Goal: Check status

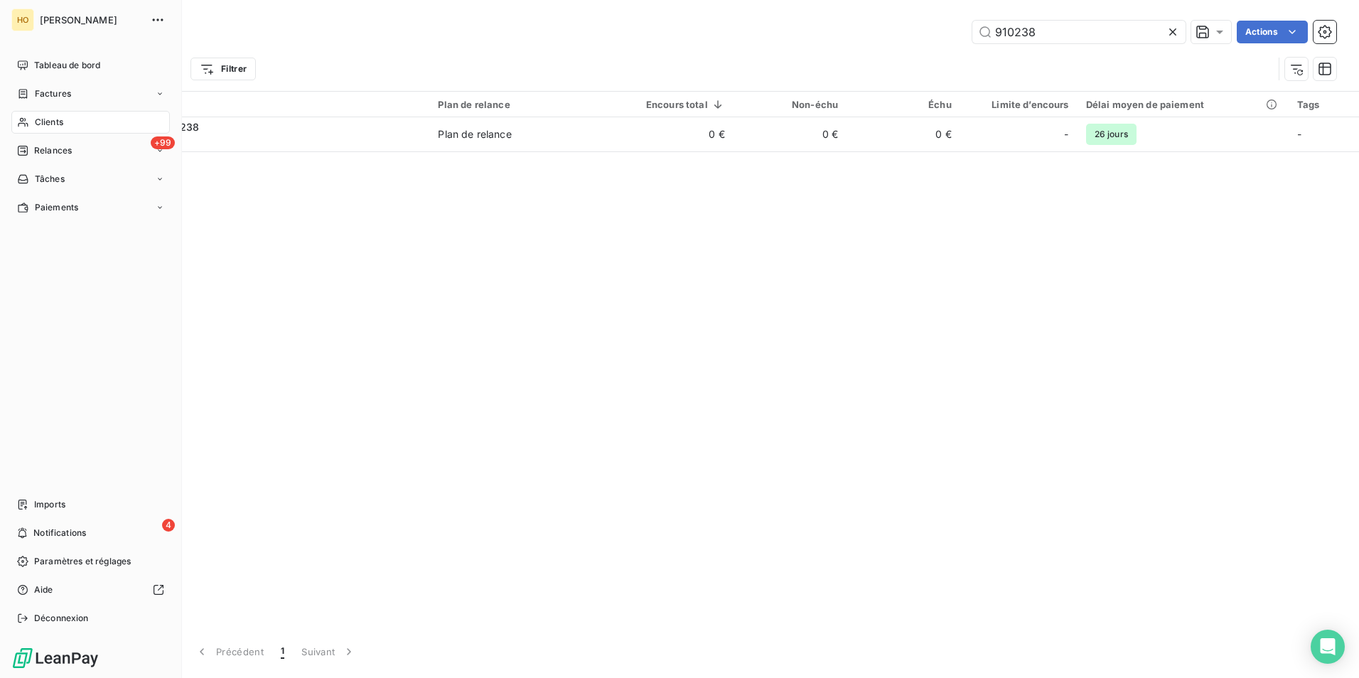
click at [24, 116] on div "Clients" at bounding box center [90, 122] width 159 height 23
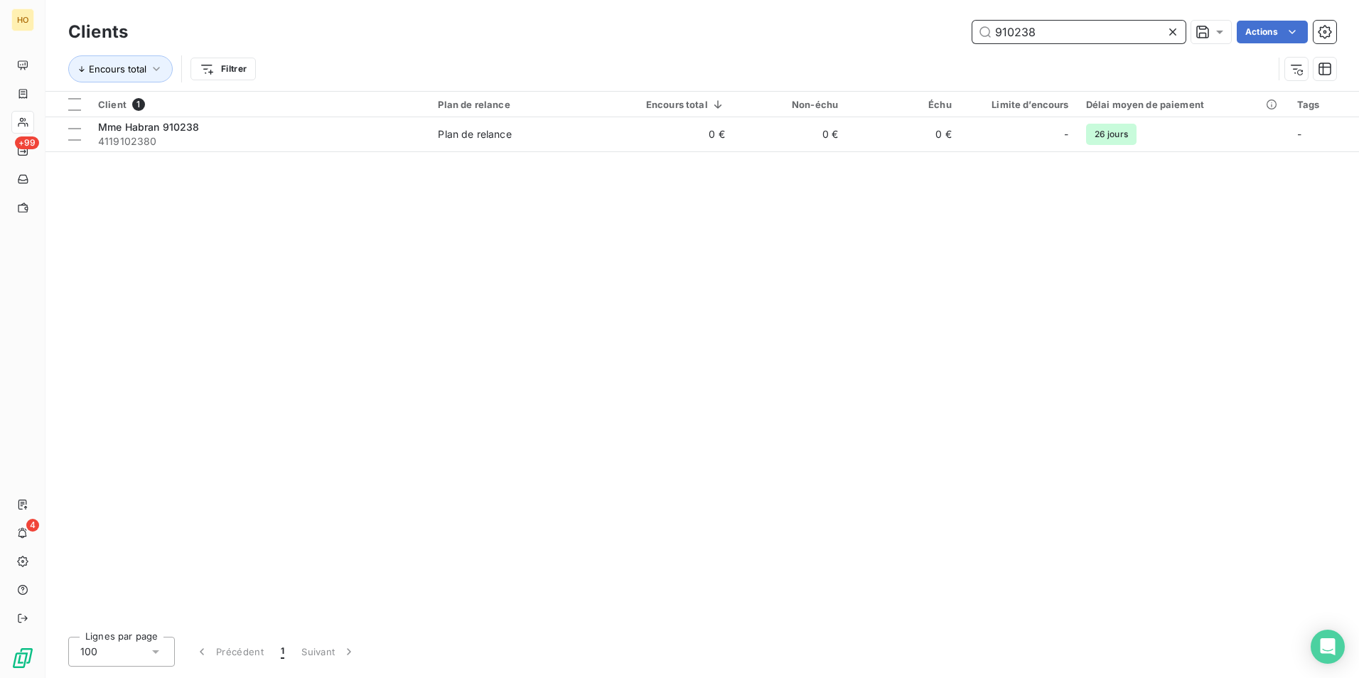
drag, startPoint x: 1041, startPoint y: 32, endPoint x: 788, endPoint y: 31, distance: 252.4
click at [788, 31] on div "910238 Actions" at bounding box center [740, 32] width 1191 height 23
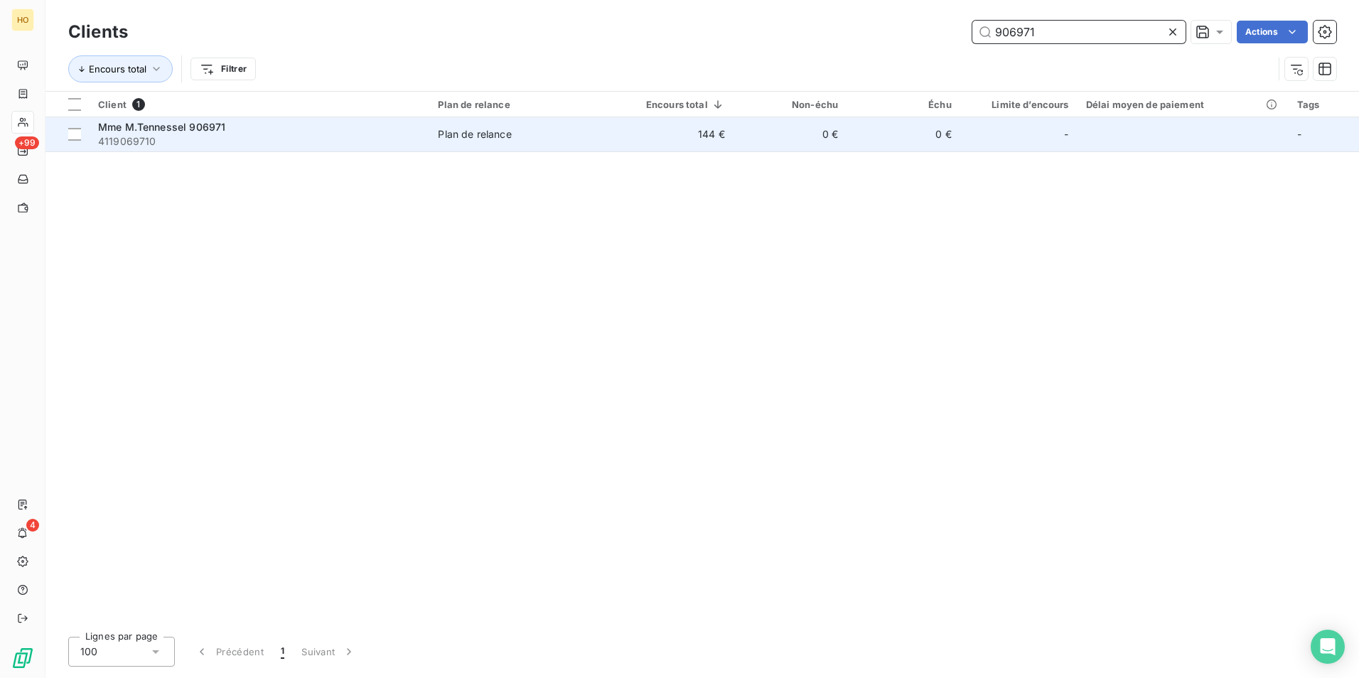
type input "906971"
click at [707, 143] on td "144 €" at bounding box center [673, 134] width 119 height 34
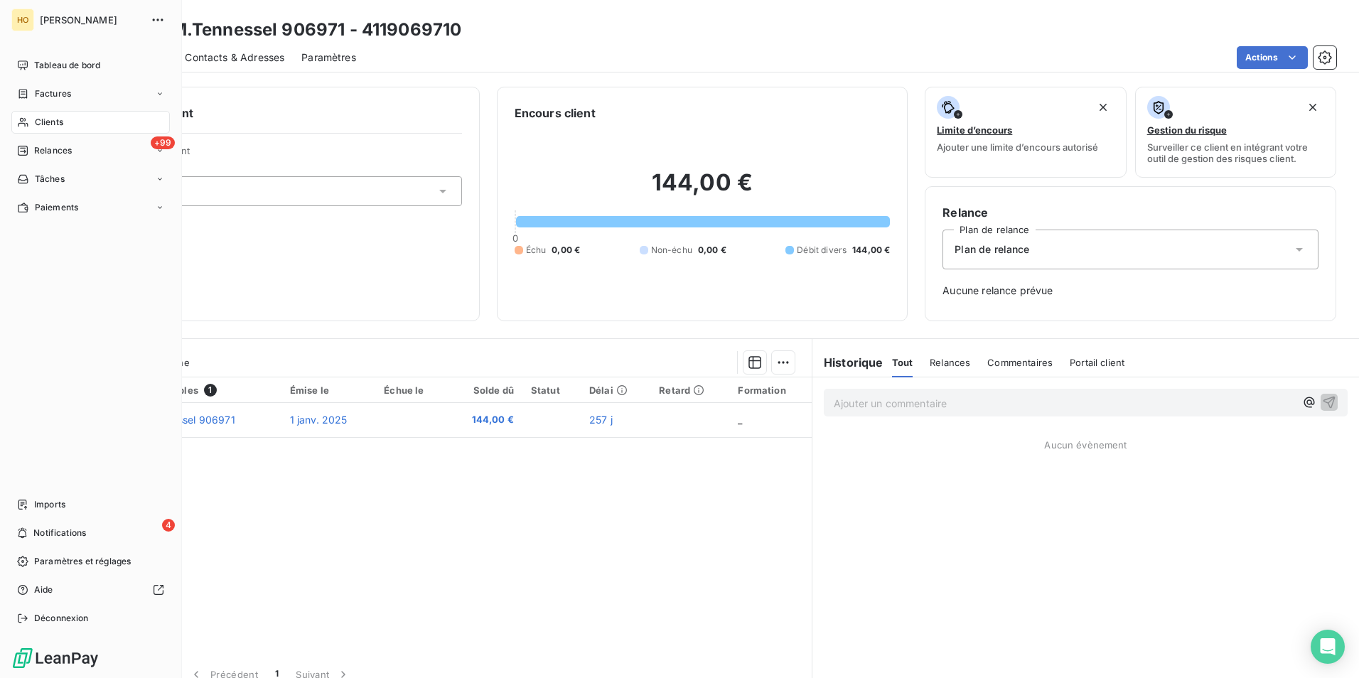
click at [31, 126] on div "Clients" at bounding box center [90, 122] width 159 height 23
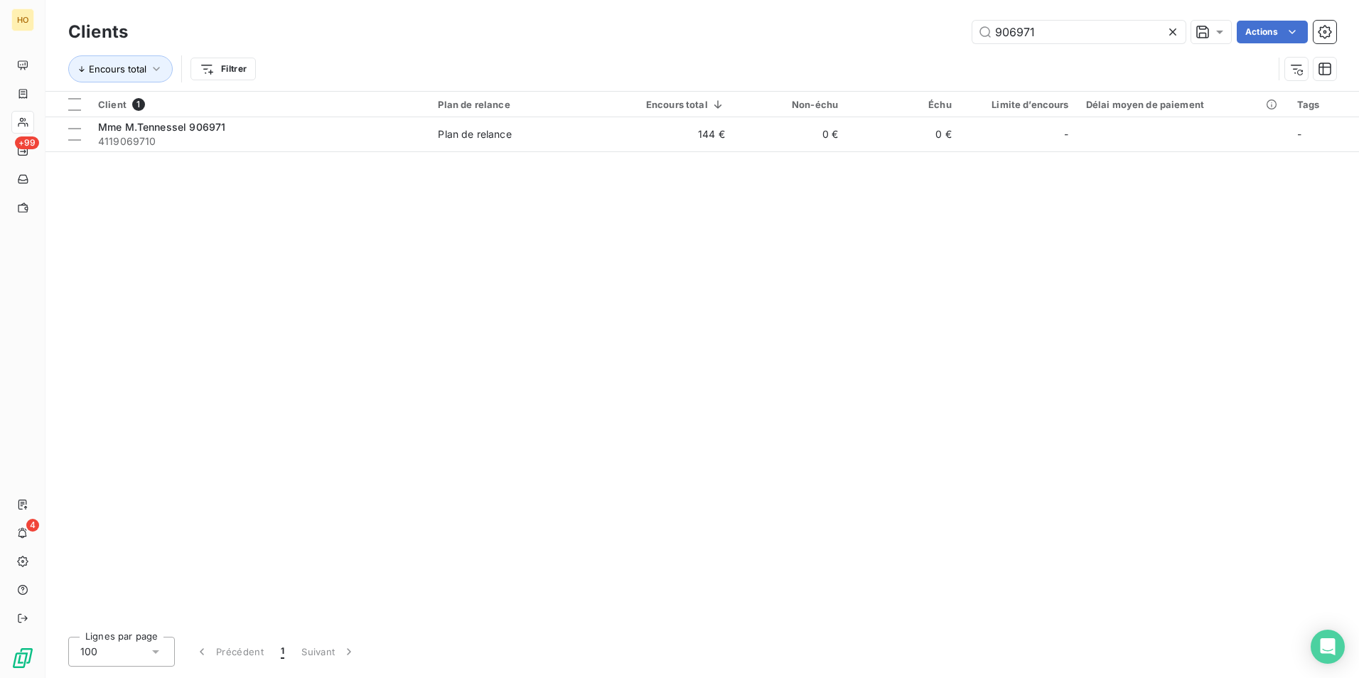
drag, startPoint x: 1046, startPoint y: 32, endPoint x: 588, endPoint y: 80, distance: 460.3
click at [588, 80] on div "Clients 906971 Actions Encours total Filtrer" at bounding box center [702, 54] width 1268 height 74
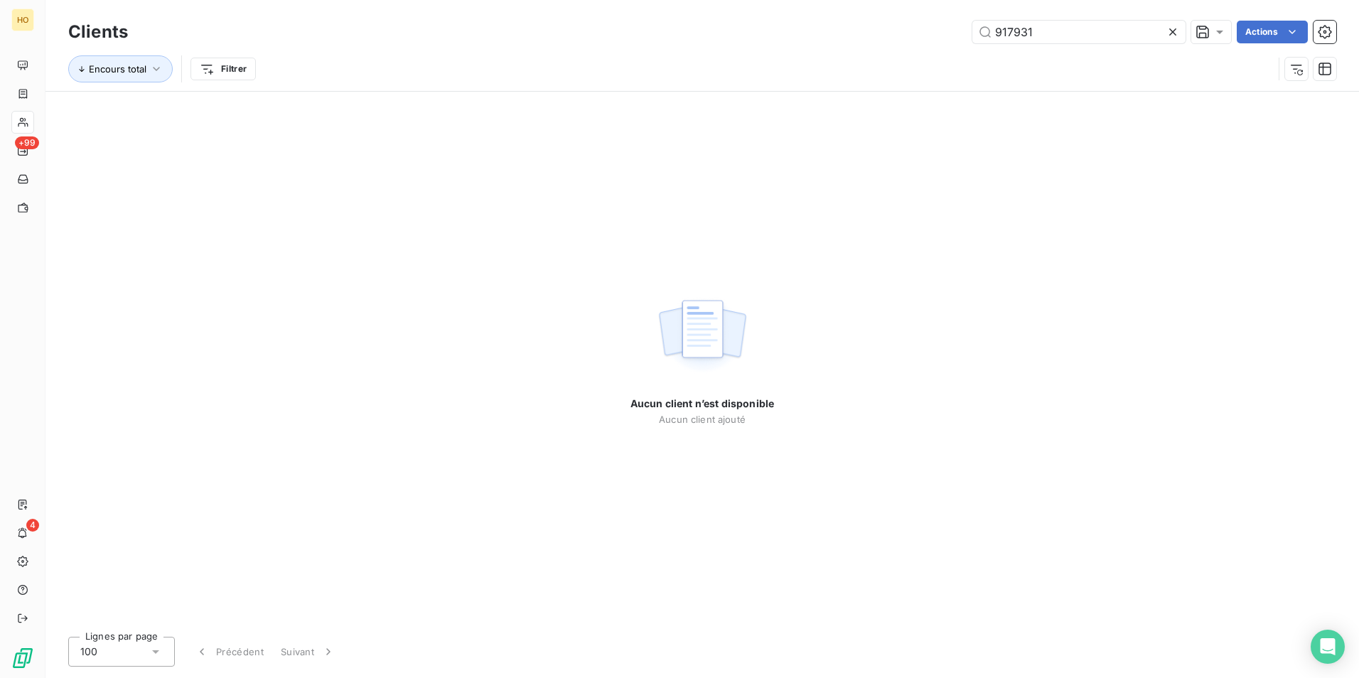
type input "917931"
